Goal: Task Accomplishment & Management: Use online tool/utility

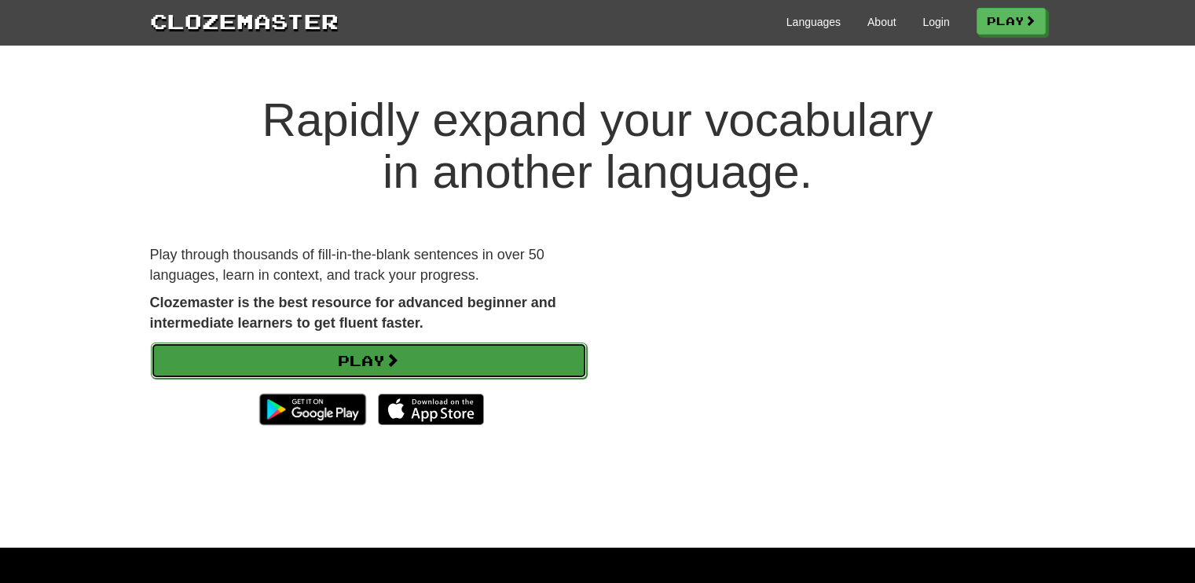
click at [428, 364] on link "Play" at bounding box center [369, 361] width 436 height 36
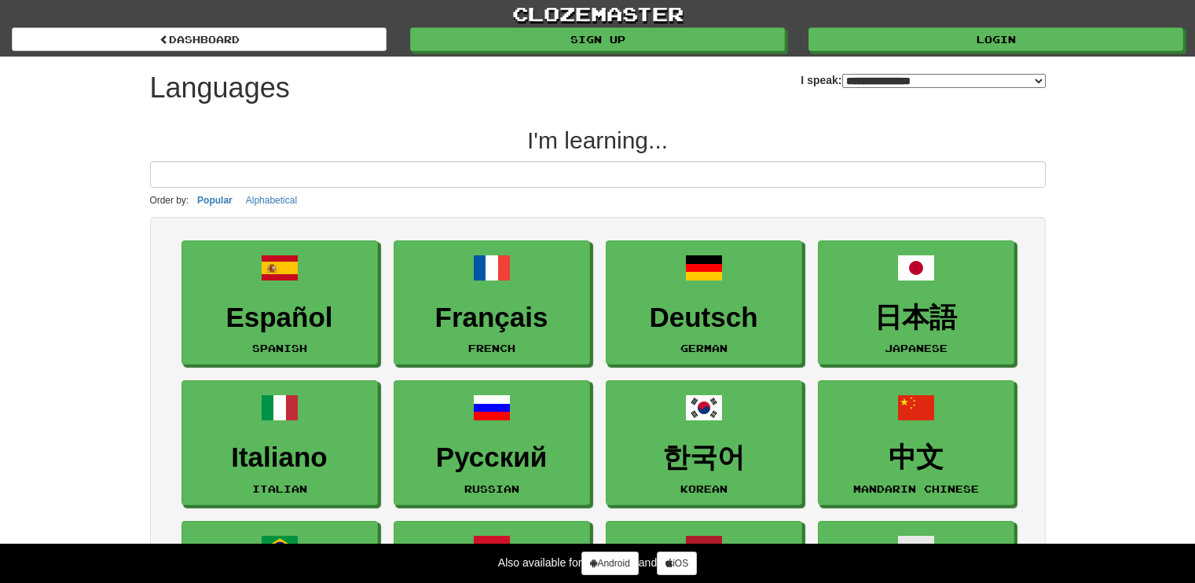
select select "*******"
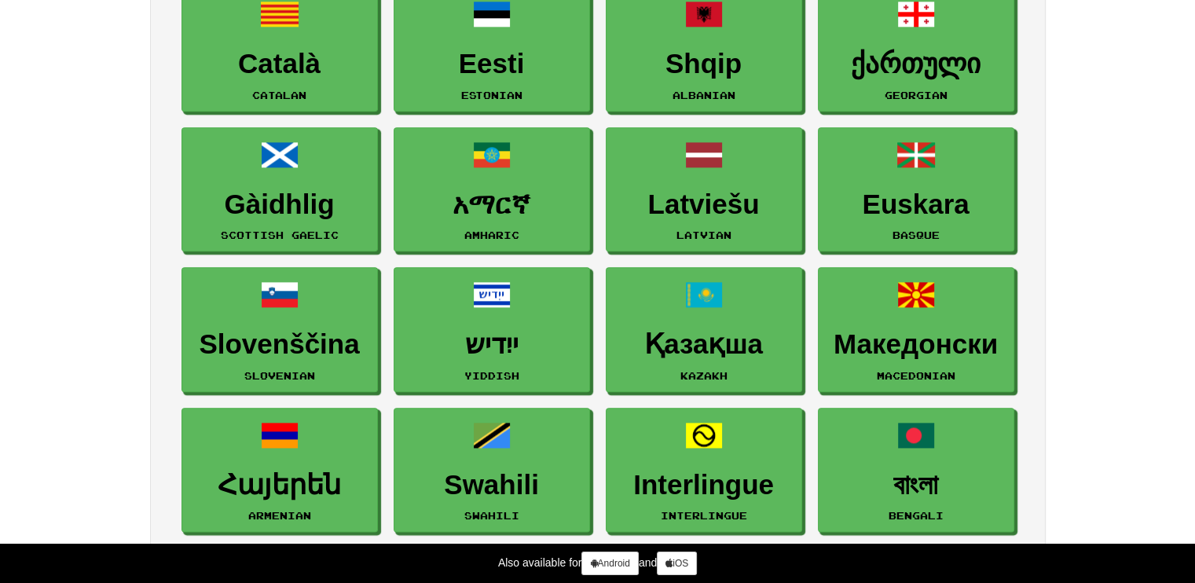
scroll to position [1868, 0]
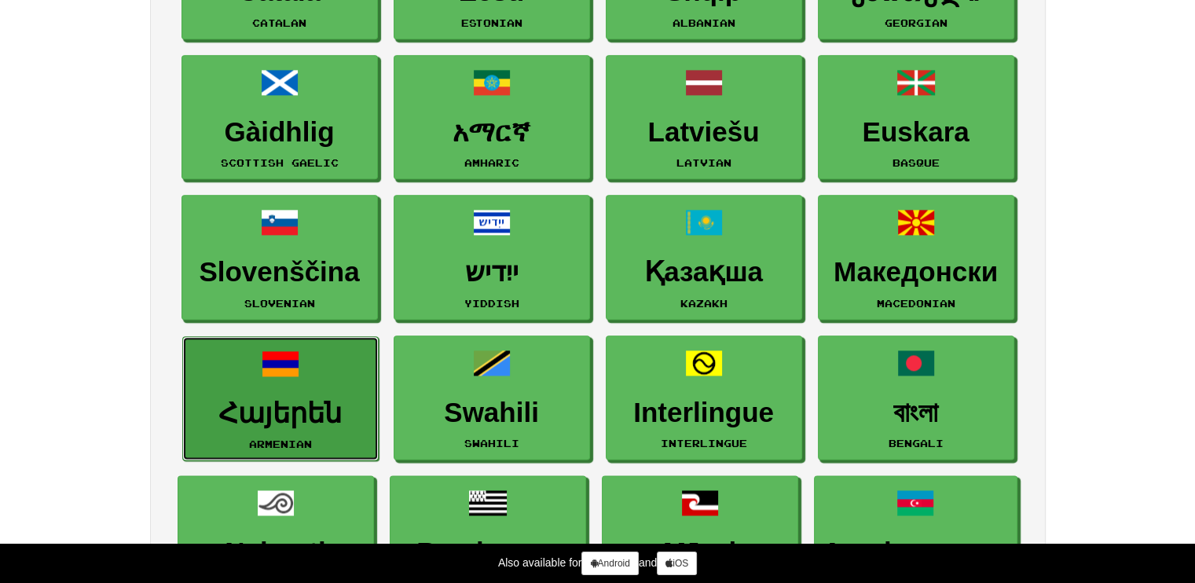
click at [292, 402] on h3 "Հայերեն" at bounding box center [280, 413] width 179 height 31
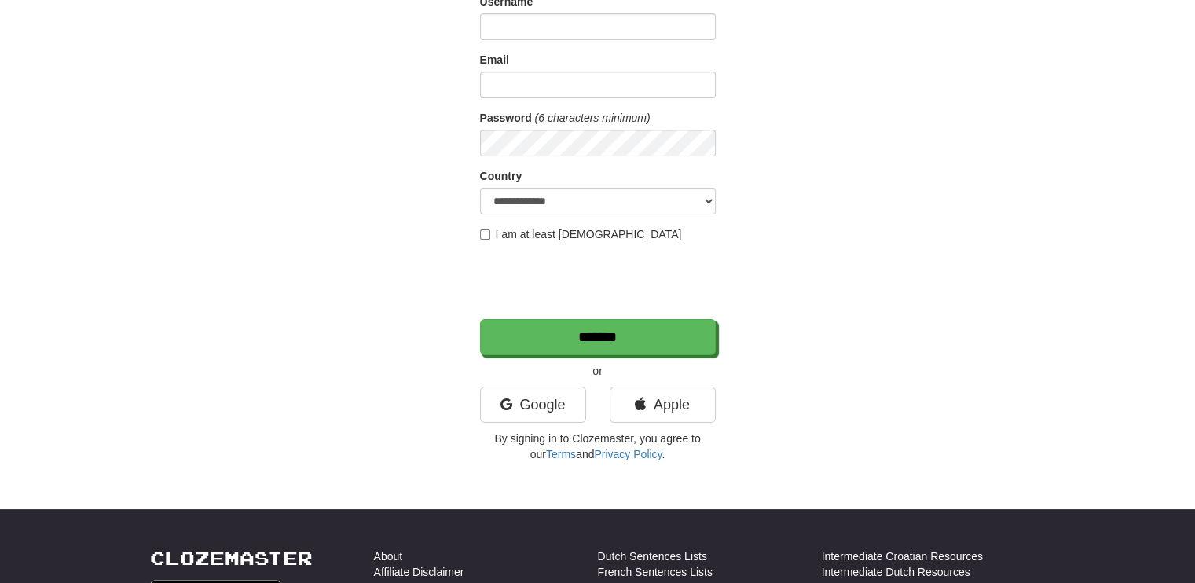
scroll to position [157, 0]
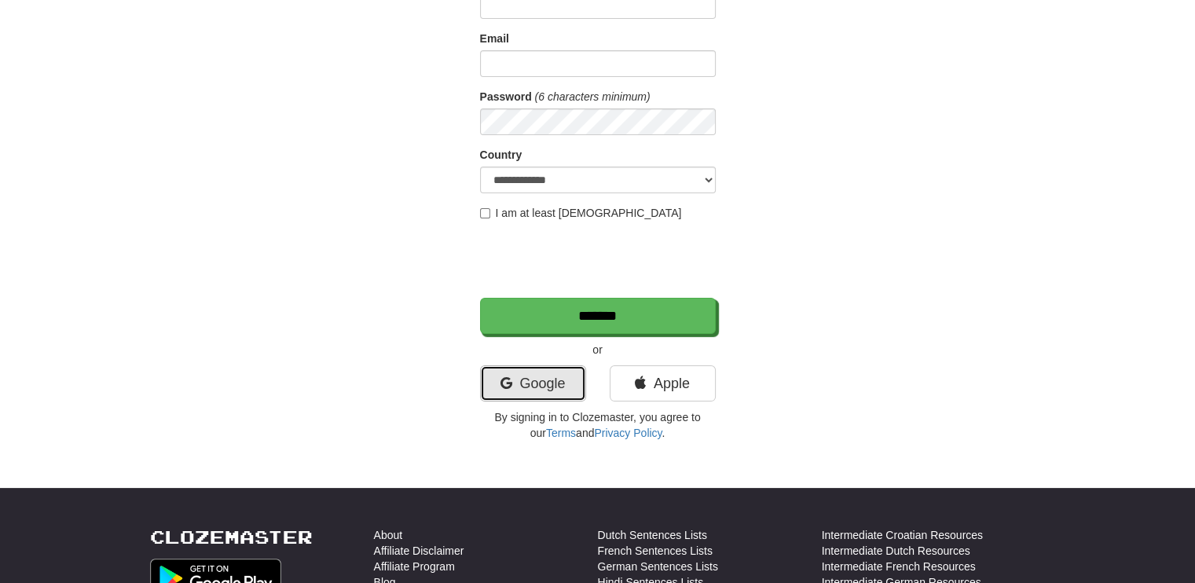
click at [546, 384] on link "Google" at bounding box center [533, 383] width 106 height 36
